Goal: Find specific page/section: Find specific page/section

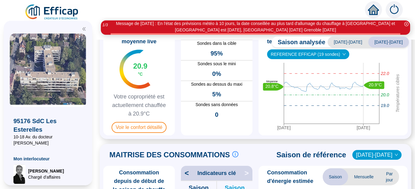
scroll to position [62, 0]
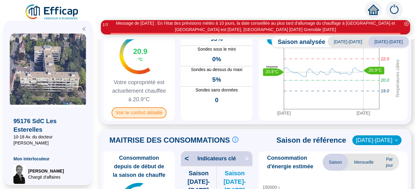
click at [144, 113] on span "Voir le confort détaillé" at bounding box center [138, 112] width 55 height 11
